Goal: Find specific page/section: Find specific page/section

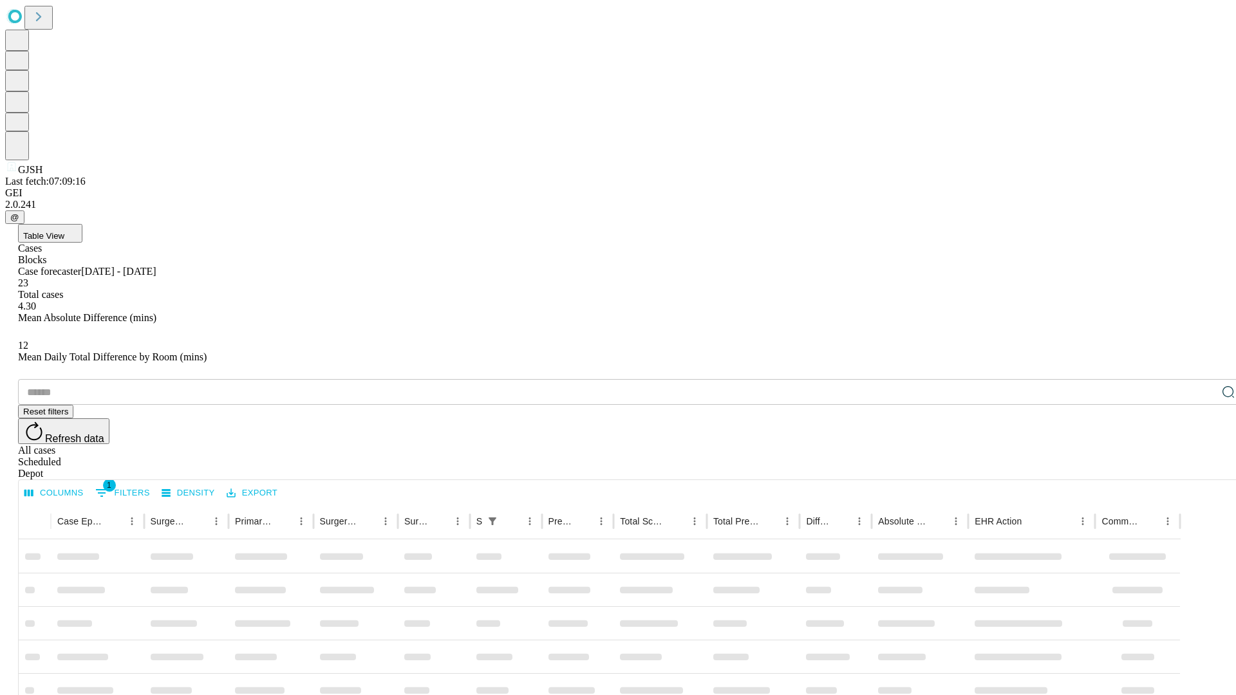
click at [1203, 468] on div "Depot" at bounding box center [631, 474] width 1226 height 12
click at [1098, 445] on div "All cases" at bounding box center [631, 451] width 1226 height 12
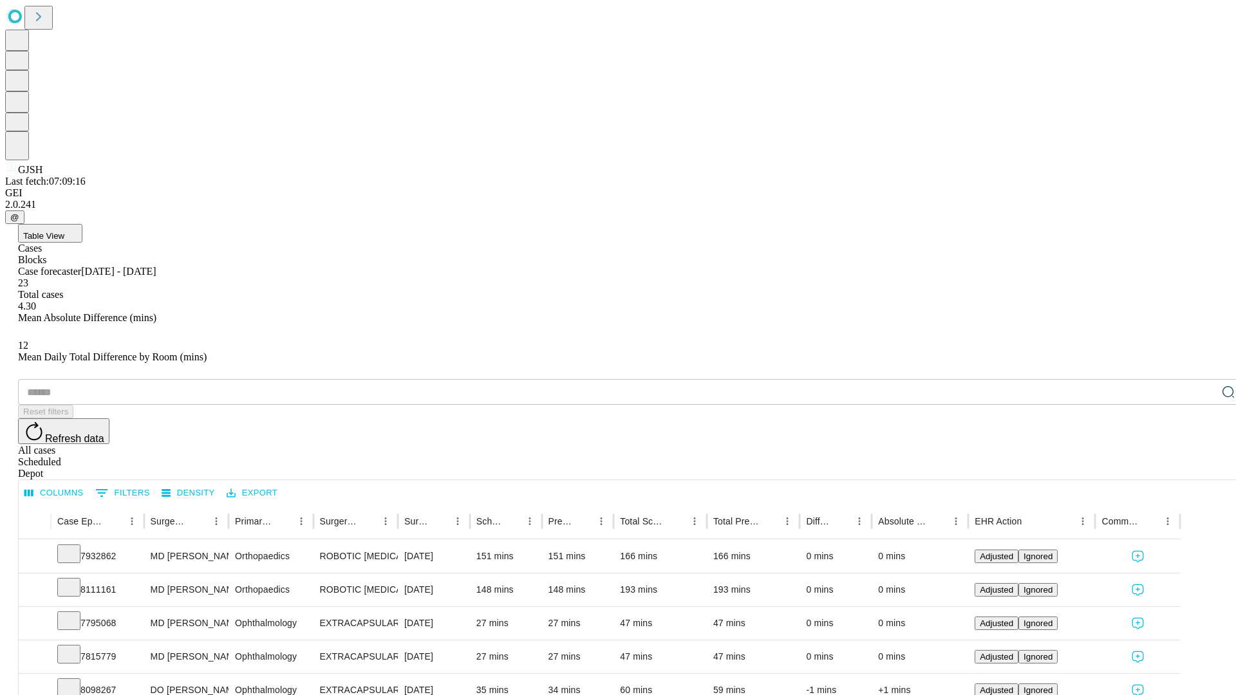
type input "*******"
